Goal: Information Seeking & Learning: Learn about a topic

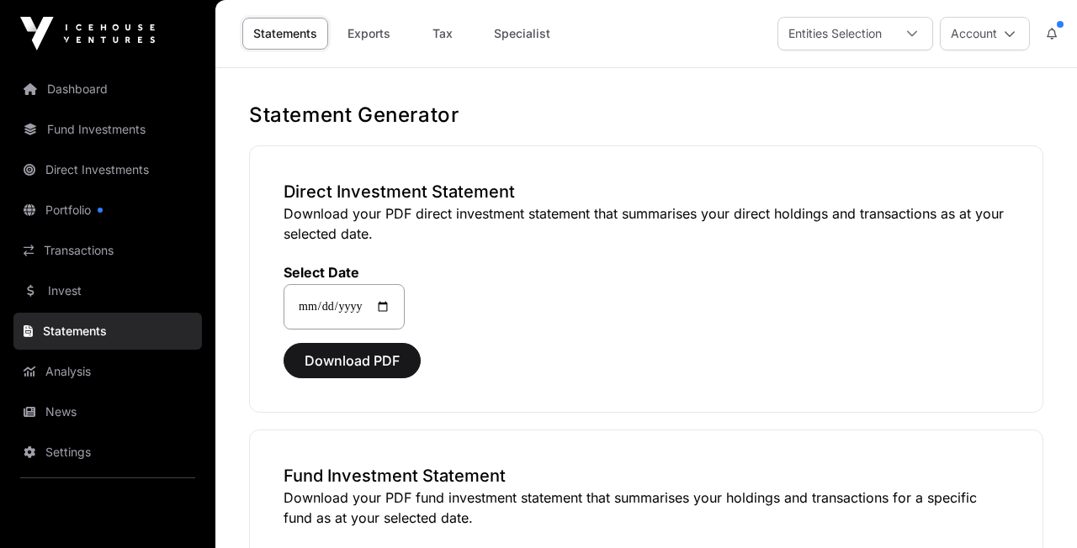
scroll to position [83, 0]
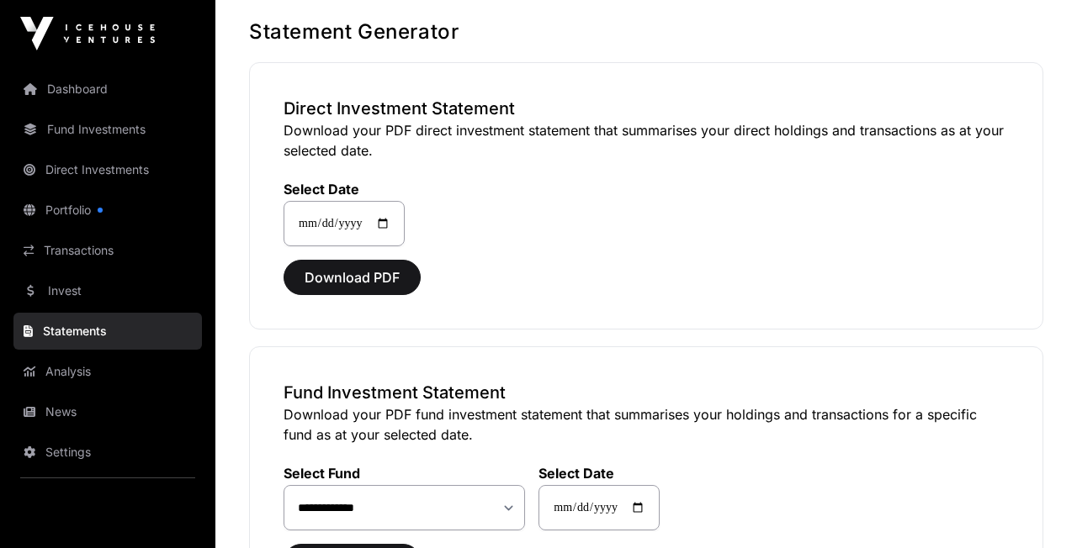
click at [339, 281] on span "Download PDF" at bounding box center [351, 277] width 95 height 20
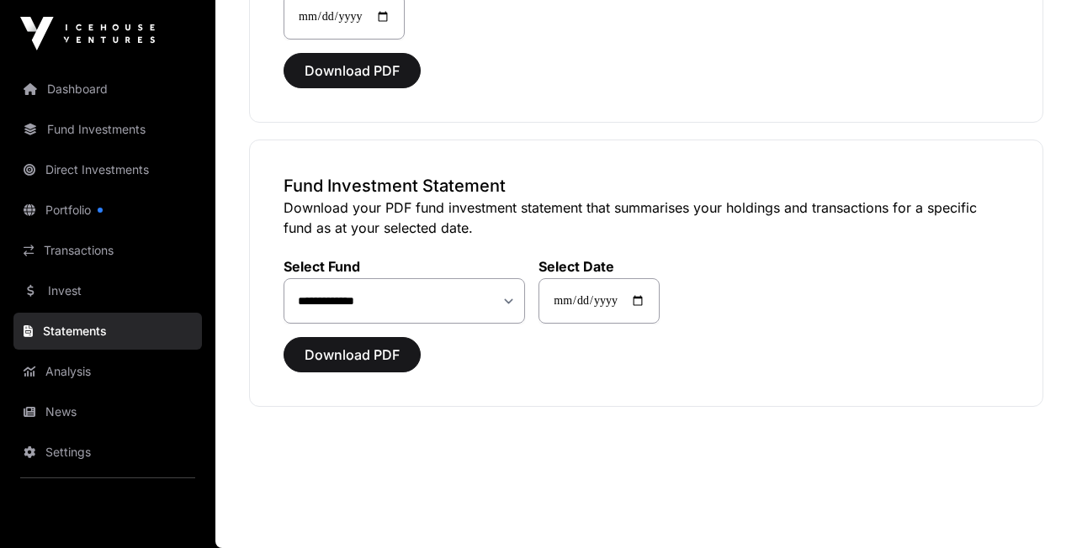
scroll to position [290, 0]
click at [348, 353] on span "Download PDF" at bounding box center [351, 355] width 95 height 20
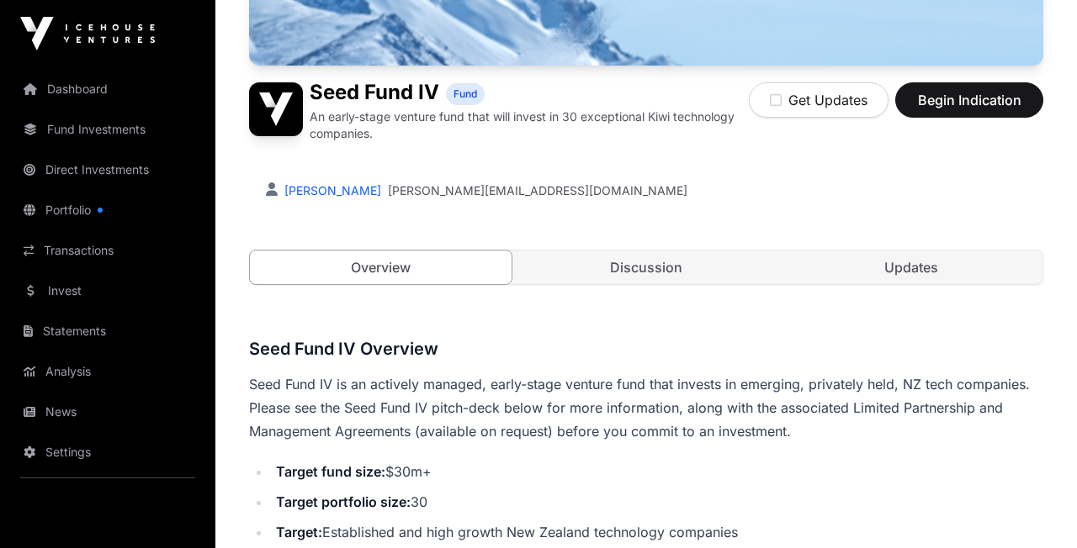
scroll to position [338, 0]
click at [377, 269] on link "Overview" at bounding box center [380, 268] width 263 height 35
click at [80, 92] on link "Dashboard" at bounding box center [107, 89] width 188 height 37
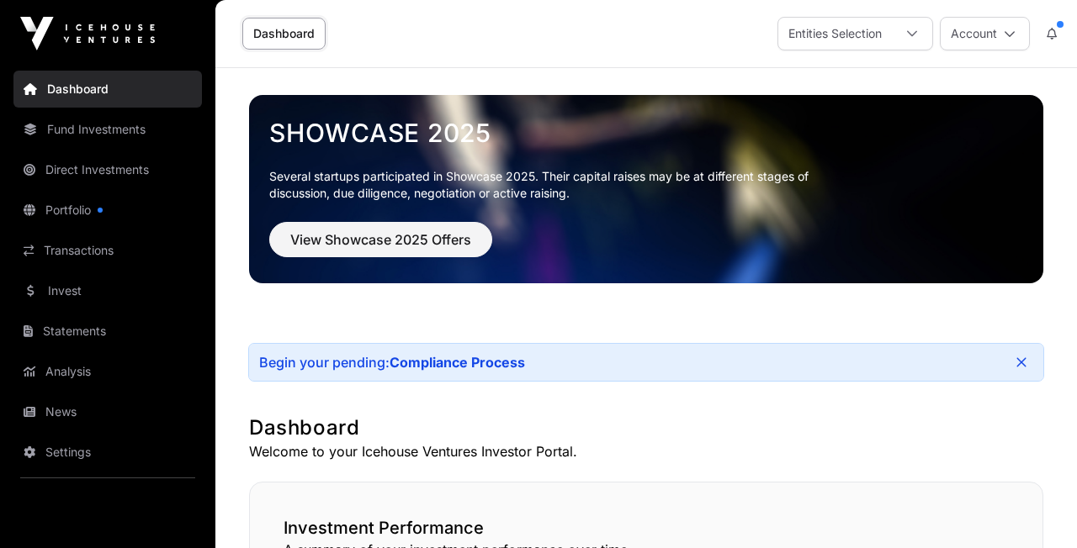
click at [337, 247] on span "View Showcase 2025 Offers" at bounding box center [380, 240] width 181 height 20
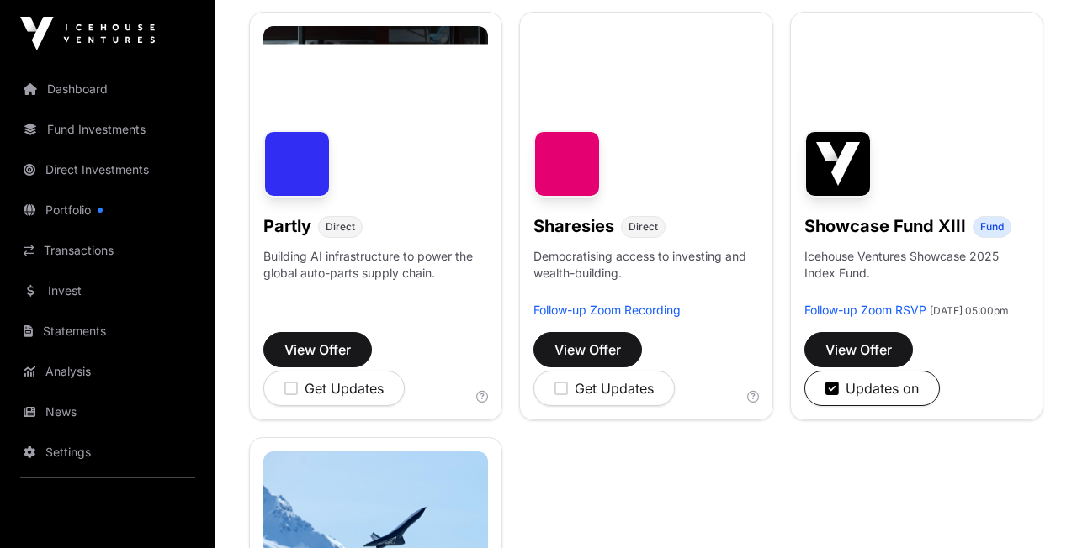
scroll to position [1103, 0]
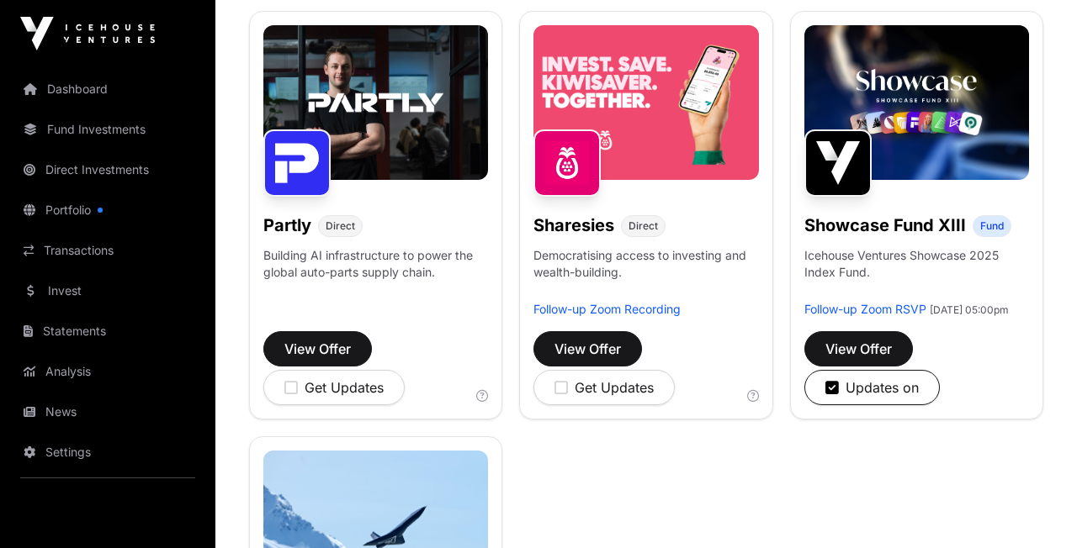
click at [855, 359] on span "View Offer" at bounding box center [858, 349] width 66 height 20
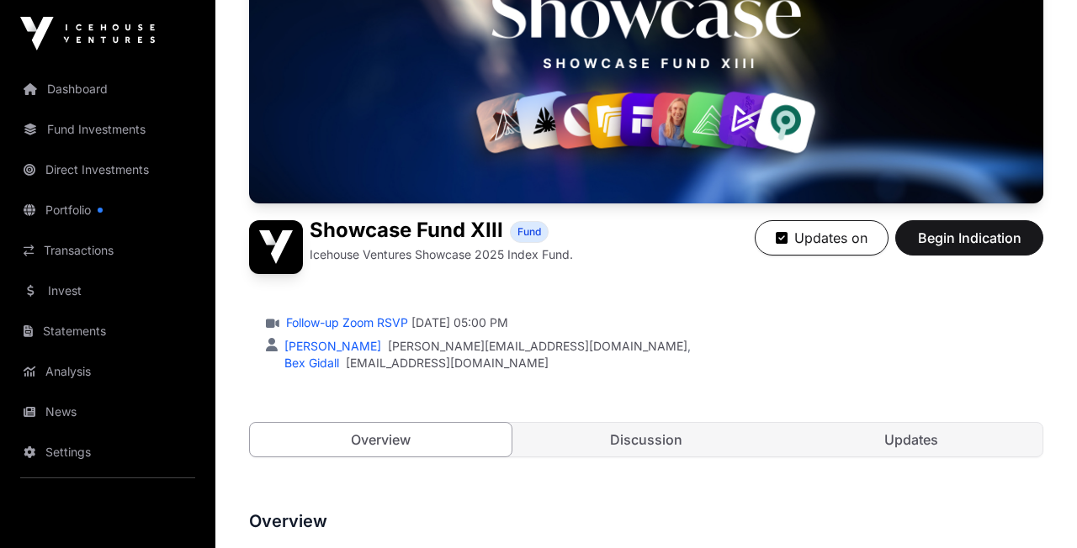
scroll to position [220, 0]
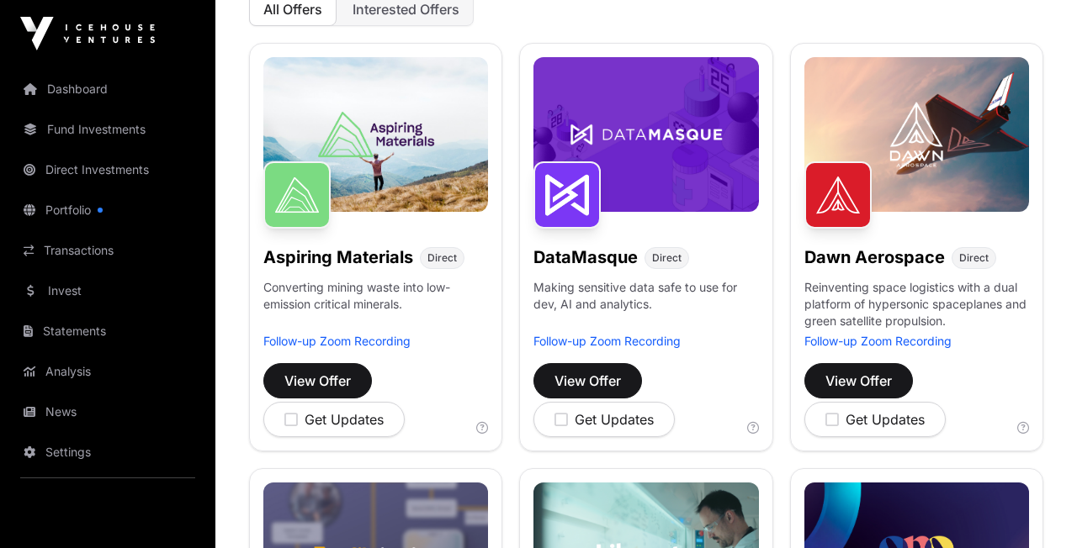
scroll to position [1103, 0]
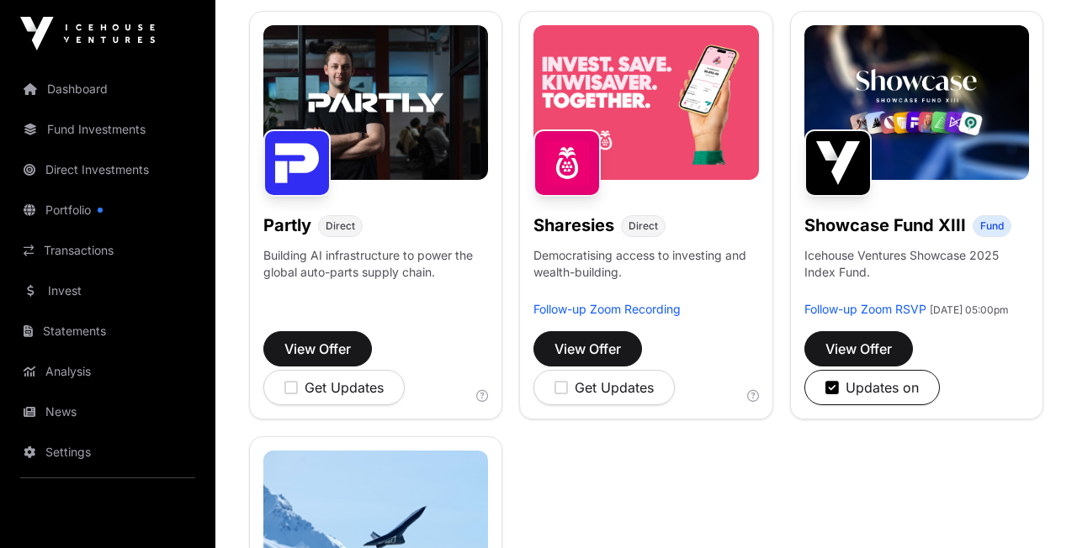
click at [591, 350] on span "View Offer" at bounding box center [587, 349] width 66 height 20
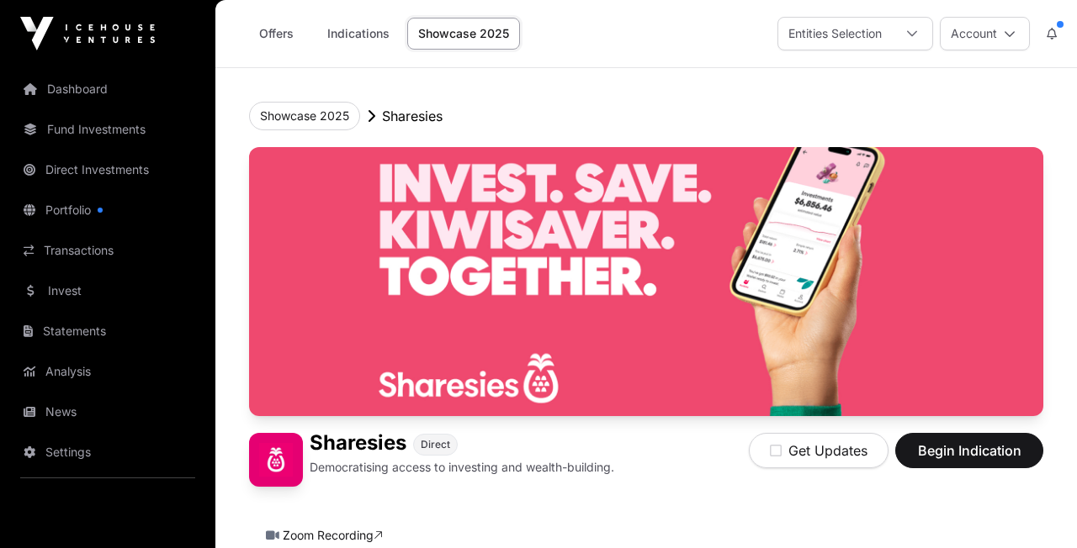
click at [457, 35] on link "Showcase 2025" at bounding box center [463, 34] width 113 height 32
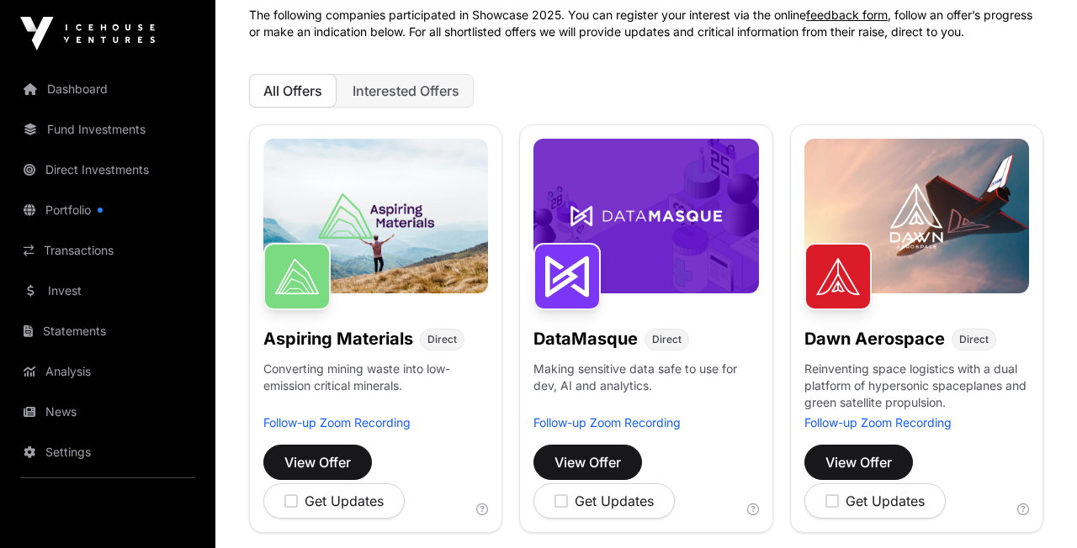
scroll to position [144, 0]
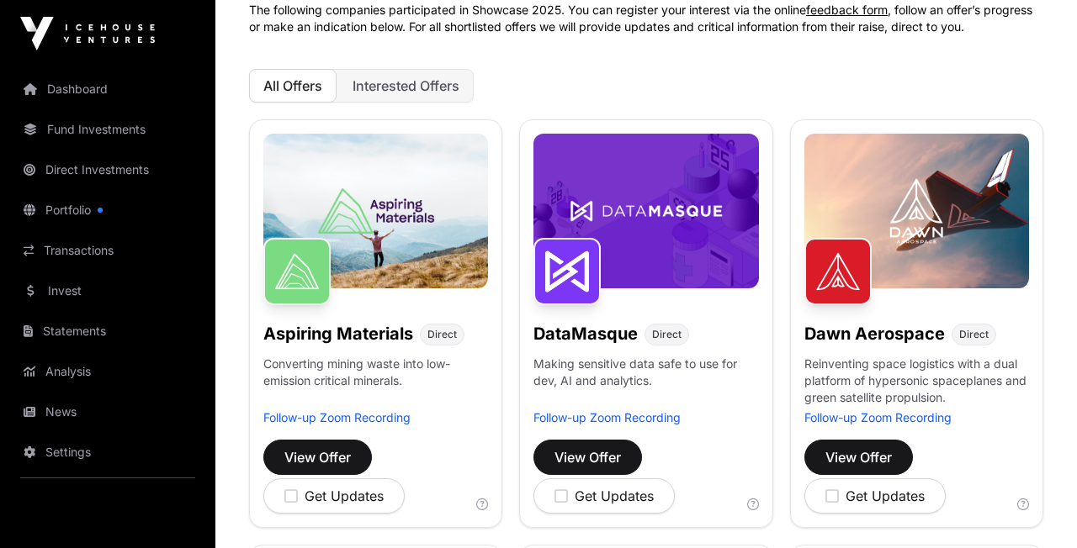
click at [861, 457] on span "View Offer" at bounding box center [858, 457] width 66 height 20
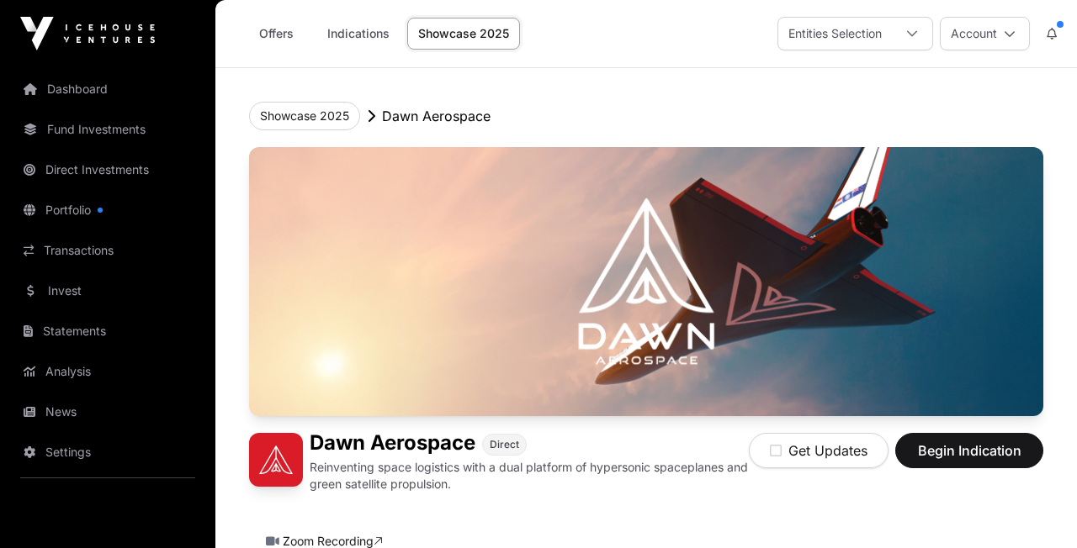
click at [304, 115] on button "Showcase 2025" at bounding box center [304, 116] width 111 height 29
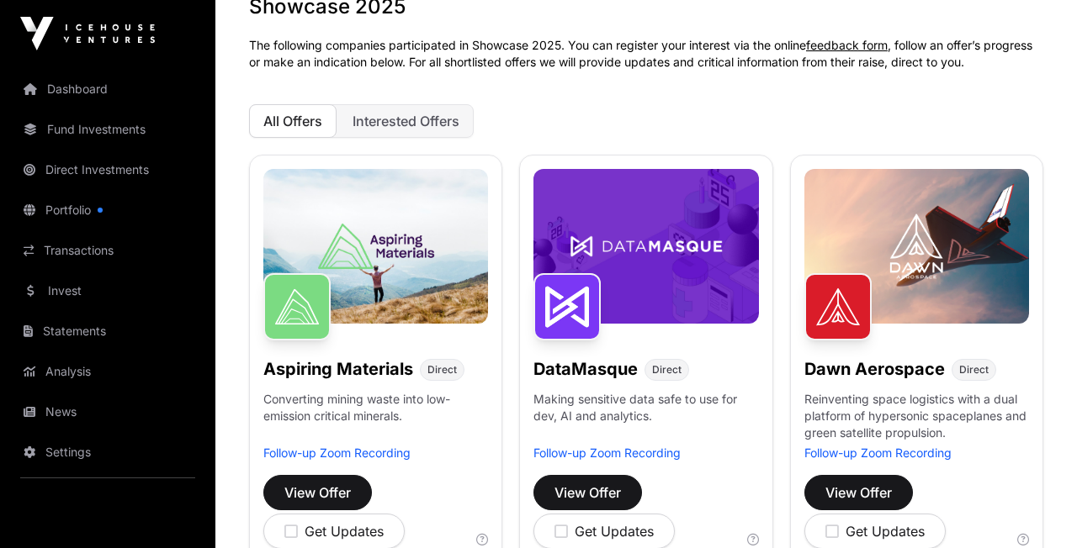
scroll to position [117, 0]
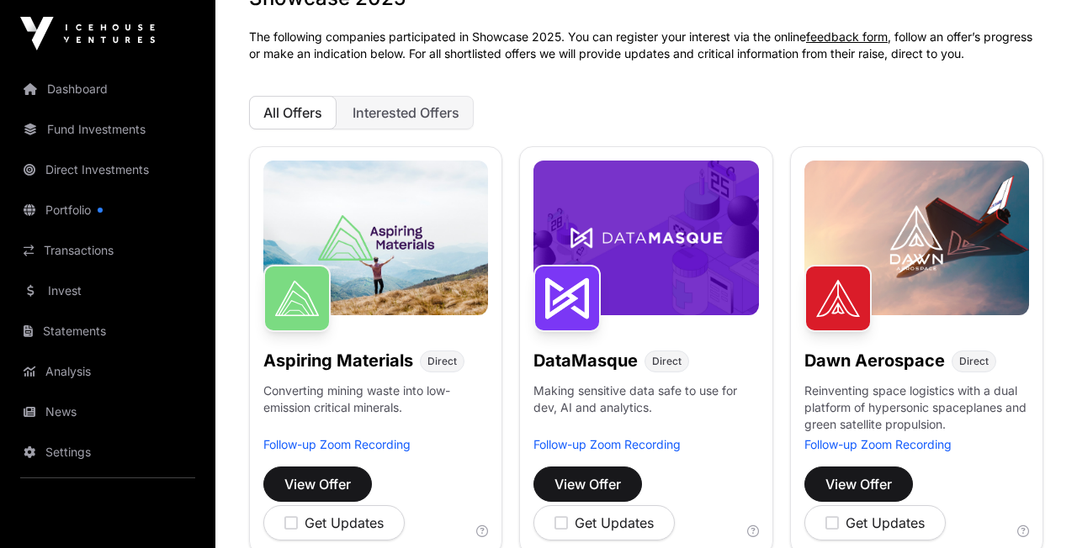
click at [319, 485] on span "View Offer" at bounding box center [317, 484] width 66 height 20
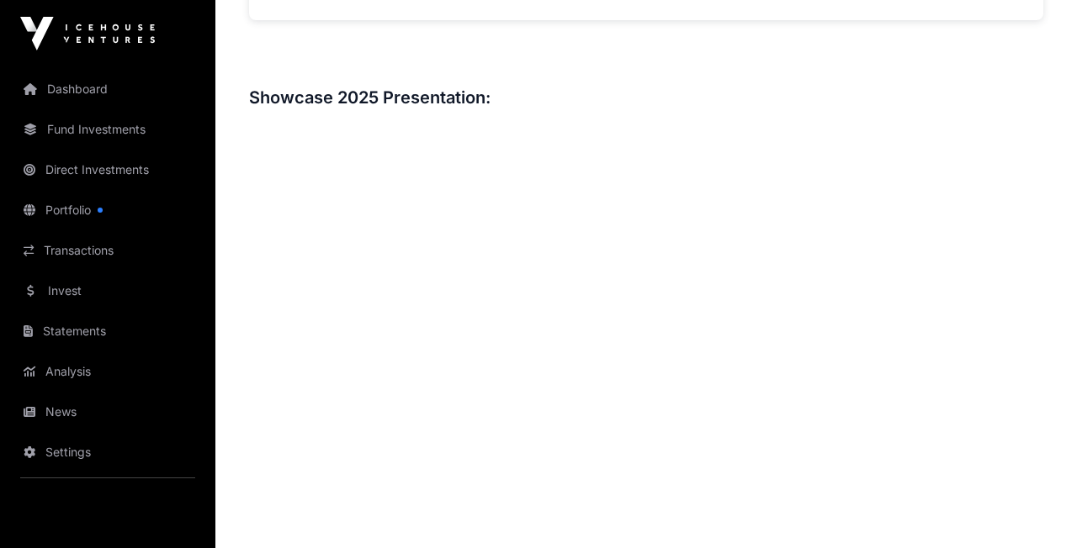
scroll to position [1728, 0]
